Goal: Task Accomplishment & Management: Use online tool/utility

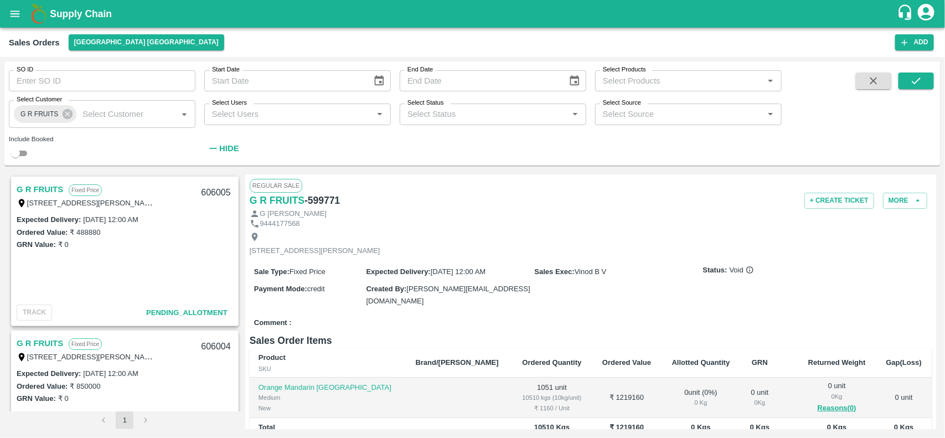
scroll to position [532, 0]
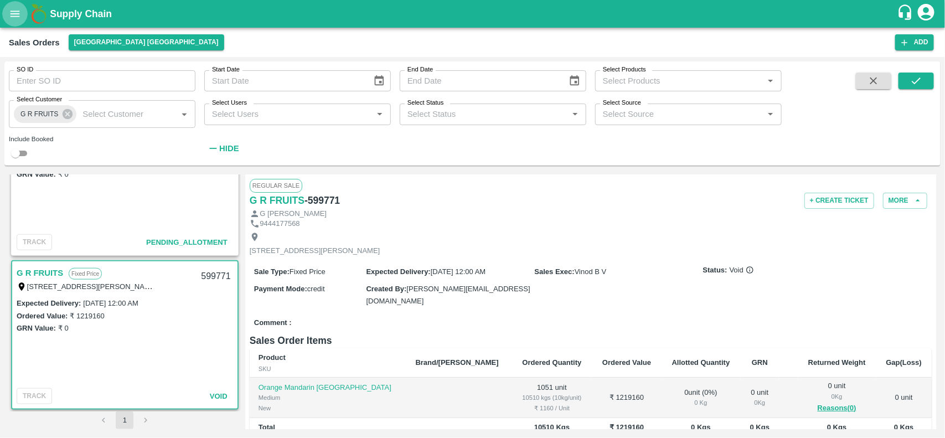
click at [18, 15] on icon "open drawer" at bounding box center [15, 14] width 12 height 12
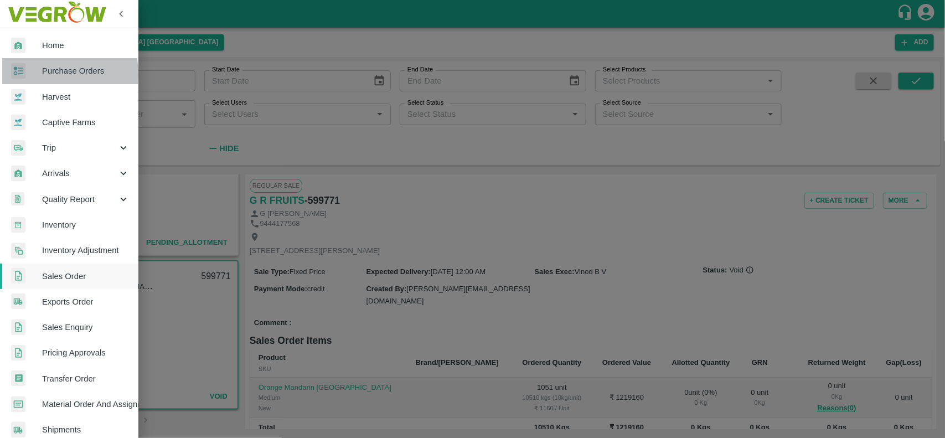
click at [35, 74] on div at bounding box center [26, 71] width 31 height 16
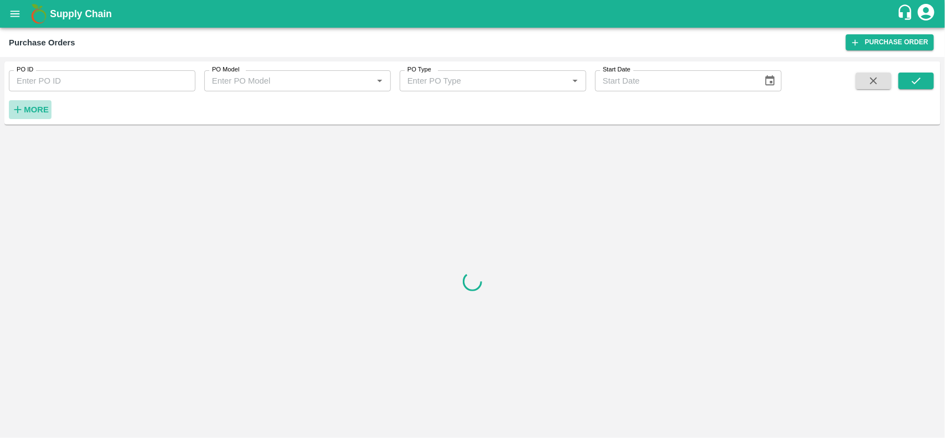
click at [24, 112] on strong "More" at bounding box center [36, 109] width 25 height 9
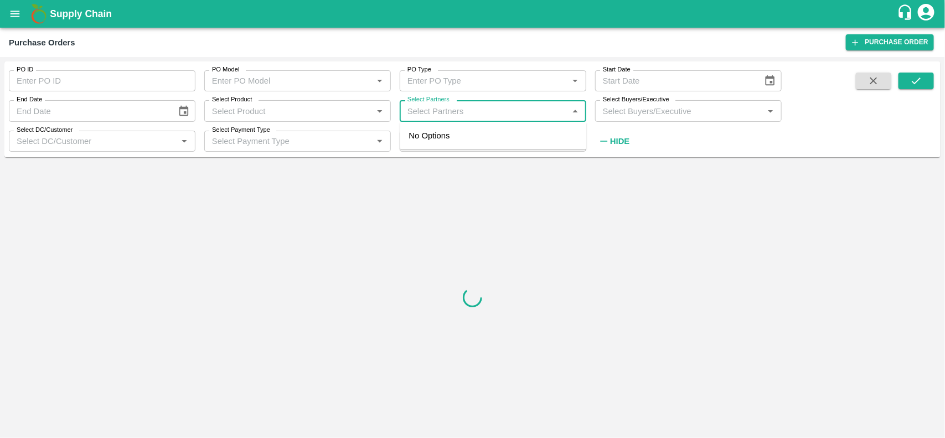
click at [422, 112] on input "Select Partners" at bounding box center [484, 111] width 162 height 14
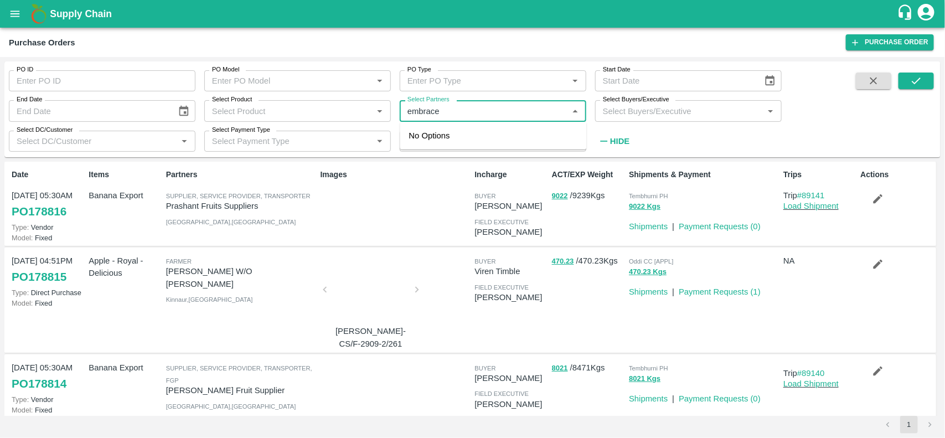
click at [515, 111] on input "Select Partners" at bounding box center [484, 111] width 162 height 14
type input "em"
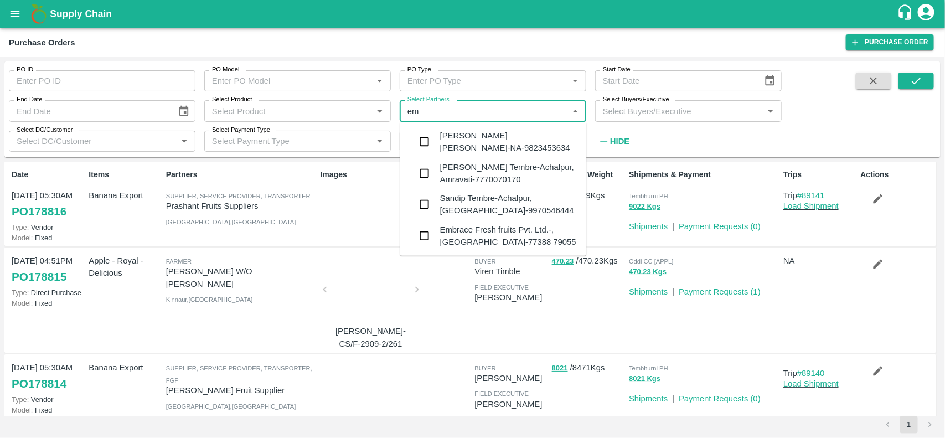
click at [424, 142] on input "checkbox" at bounding box center [425, 142] width 22 height 22
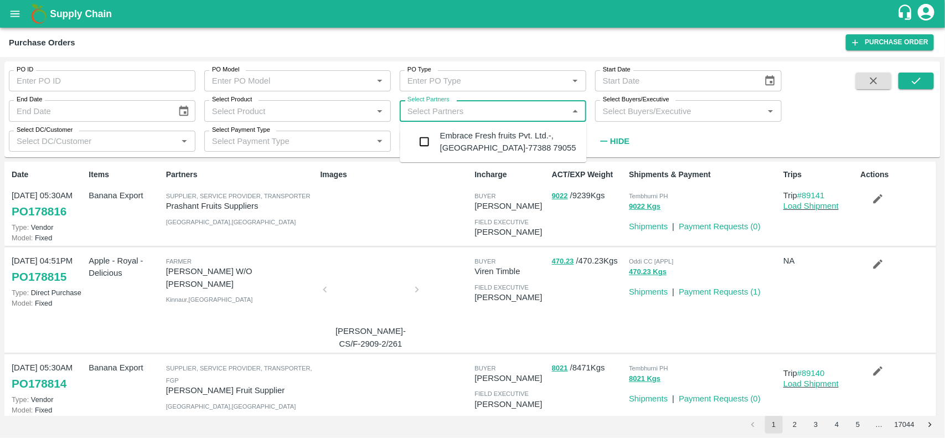
click at [502, 111] on input "Select Partners" at bounding box center [484, 111] width 162 height 14
type input "Embra"
click at [422, 112] on input "Select Partners" at bounding box center [484, 111] width 162 height 14
type input "63ideas"
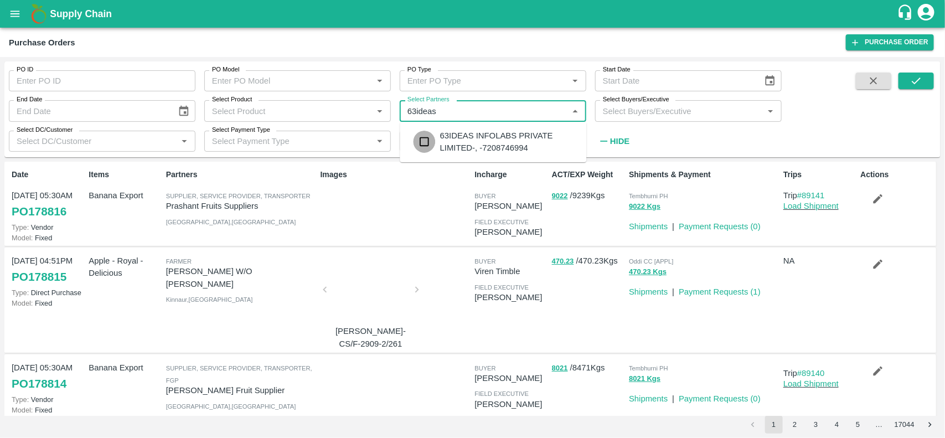
click at [428, 152] on input "checkbox" at bounding box center [425, 142] width 22 height 22
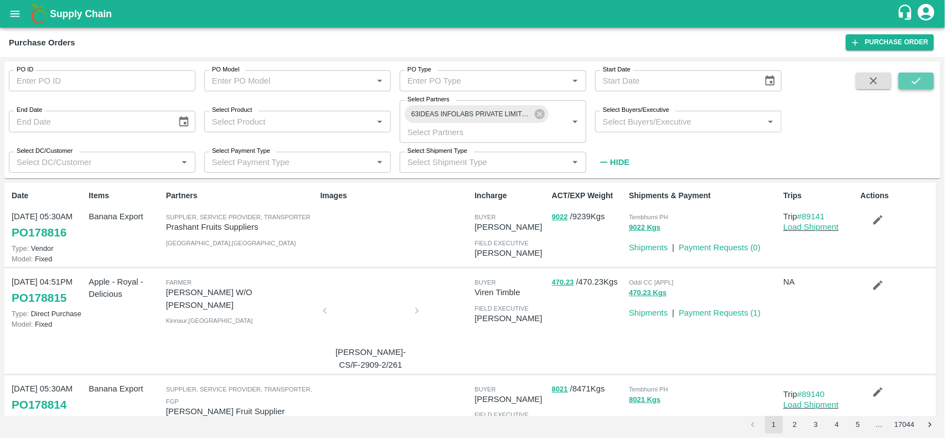
click at [907, 87] on button "submit" at bounding box center [916, 81] width 35 height 17
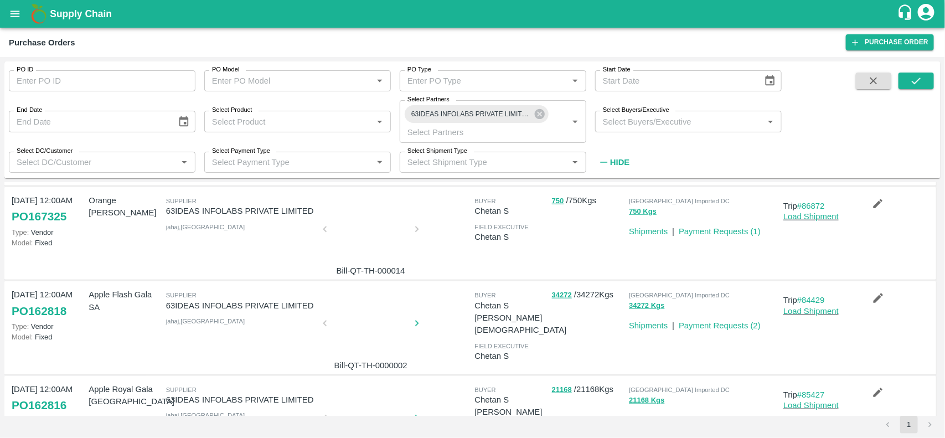
scroll to position [501, 0]
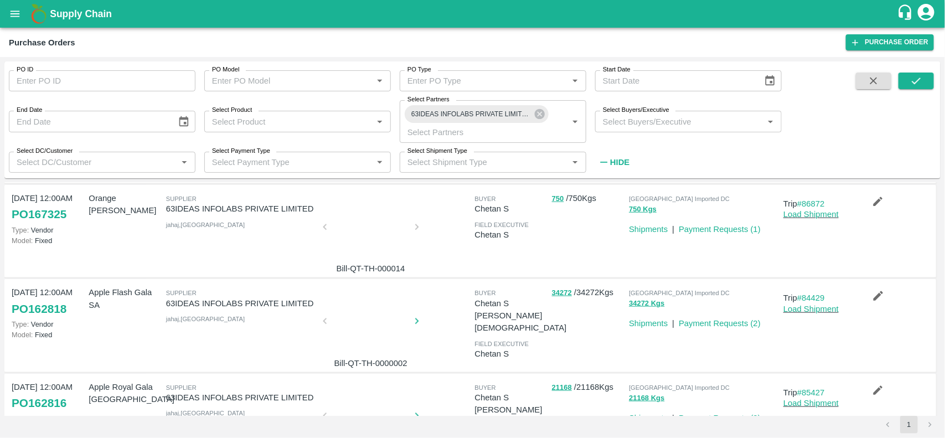
click at [357, 316] on div at bounding box center [370, 324] width 83 height 59
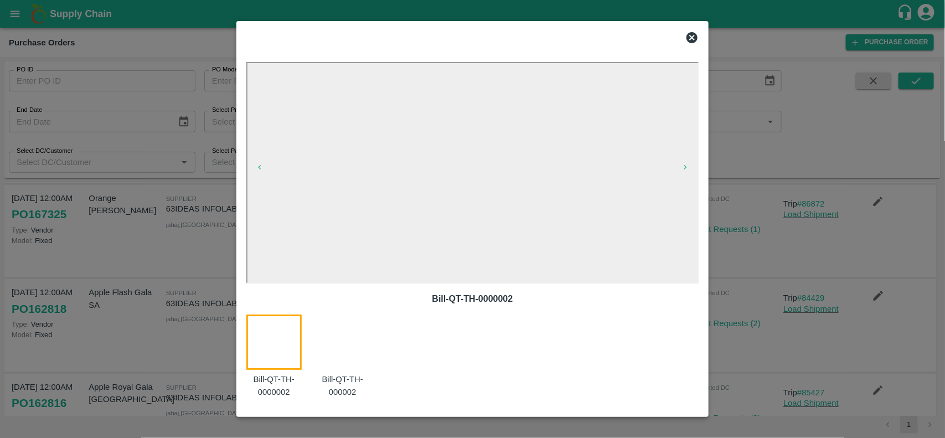
click at [688, 42] on icon at bounding box center [692, 37] width 13 height 13
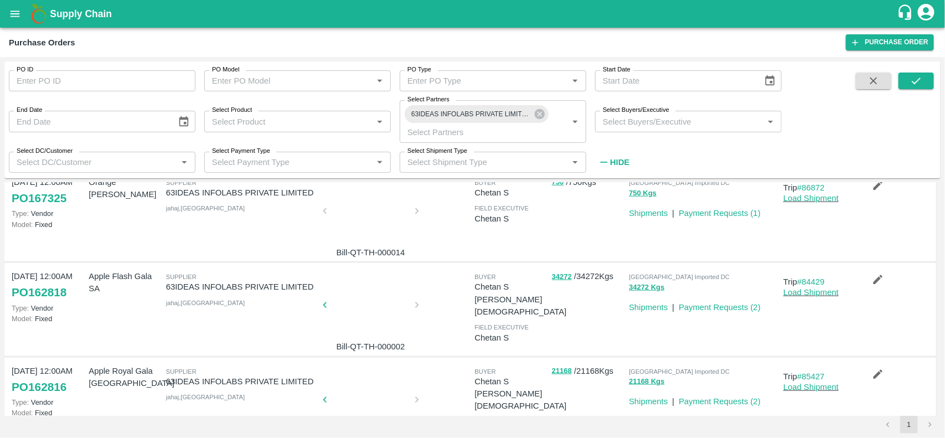
scroll to position [511, 0]
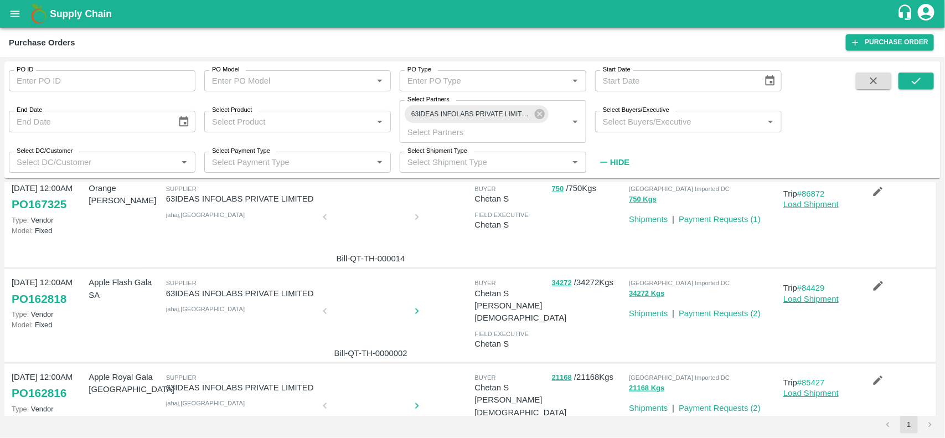
click at [742, 402] on p "Payment Requests ( 2 )" at bounding box center [720, 408] width 82 height 12
click at [735, 404] on link "Payment Requests ( 2 )" at bounding box center [720, 408] width 82 height 9
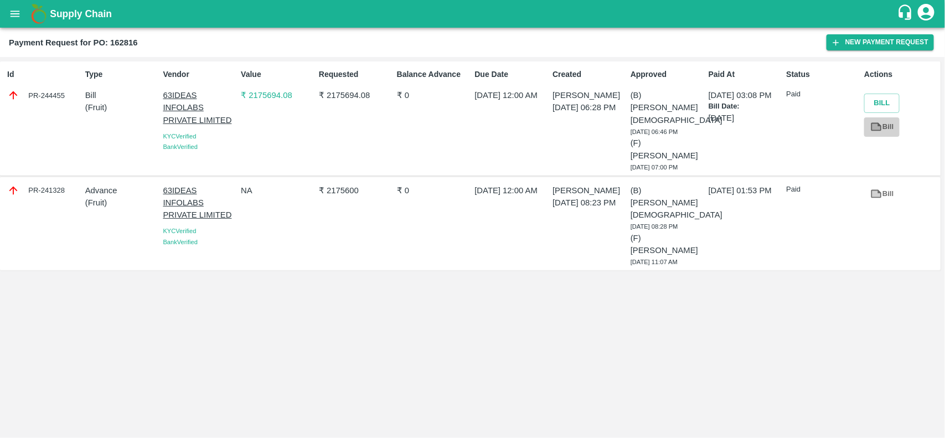
click at [884, 125] on link "Bill" at bounding box center [881, 126] width 35 height 19
click at [879, 188] on icon at bounding box center [877, 194] width 12 height 12
click at [123, 43] on b "Payment Request for PO: 162816" at bounding box center [73, 42] width 129 height 9
copy b "162816"
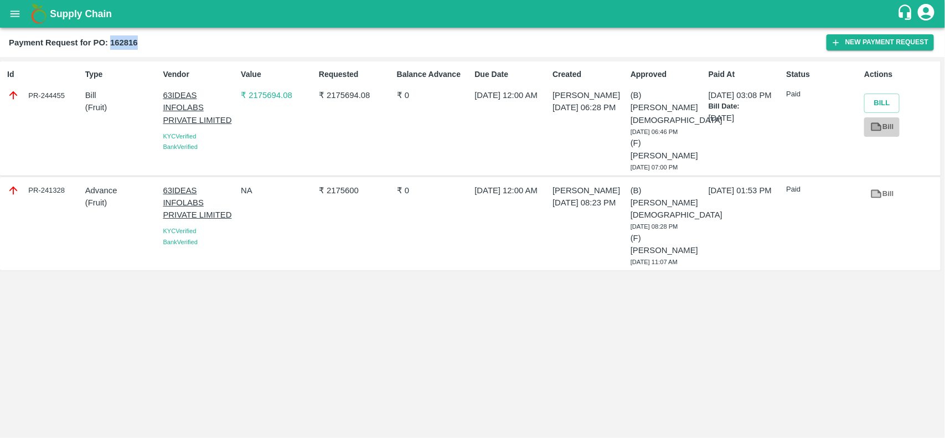
click at [868, 128] on link "Bill" at bounding box center [881, 126] width 35 height 19
